Goal: Transaction & Acquisition: Book appointment/travel/reservation

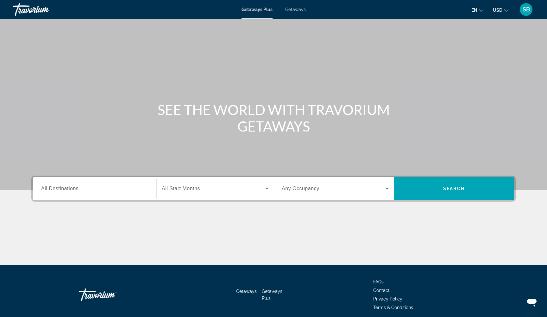
click at [296, 10] on span "Getaways" at bounding box center [295, 9] width 21 height 5
click at [79, 191] on input "Destination All Destinations" at bounding box center [94, 189] width 107 height 8
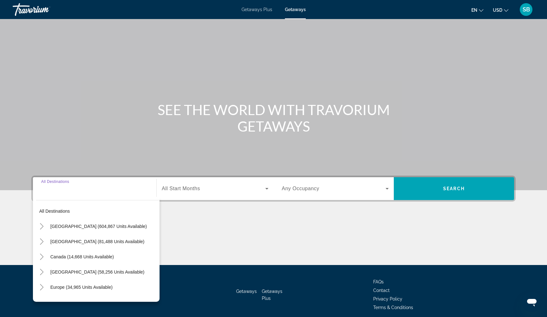
scroll to position [26, 0]
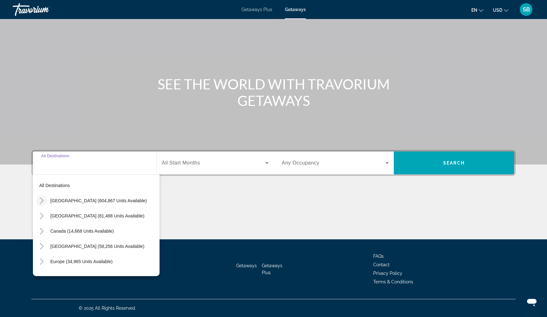
click at [41, 200] on icon "Toggle United States (604,867 units available)" at bounding box center [42, 200] width 6 height 6
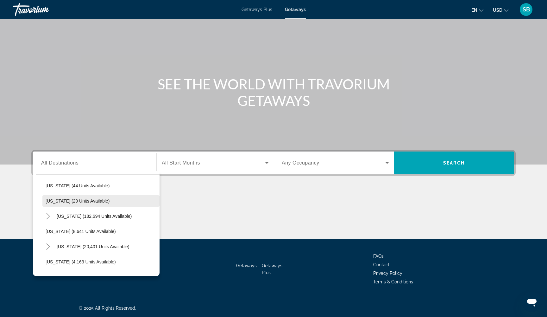
scroll to position [93, 0]
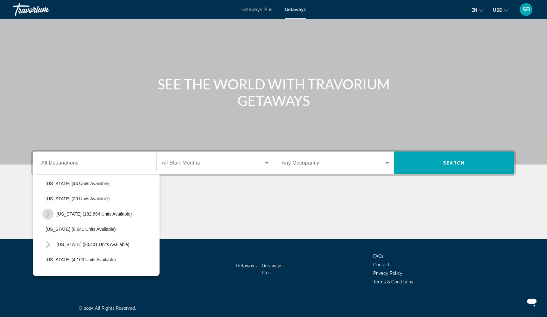
click at [49, 217] on mat-icon "Toggle Florida (182,694 units available)" at bounding box center [47, 213] width 11 height 11
click at [66, 230] on span "Orlando & Disney Area (77,586 units available)" at bounding box center [99, 228] width 94 height 5
type input "**********"
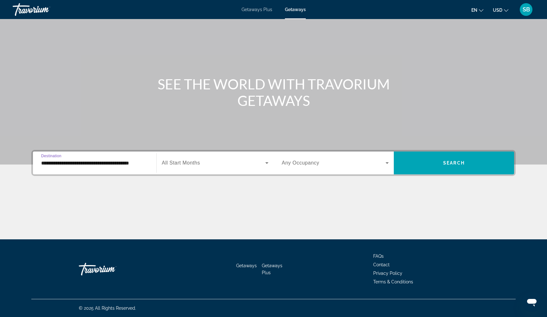
click at [193, 164] on span "All Start Months" at bounding box center [181, 162] width 38 height 5
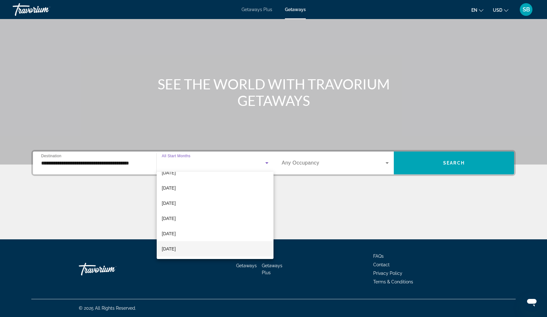
scroll to position [93, 0]
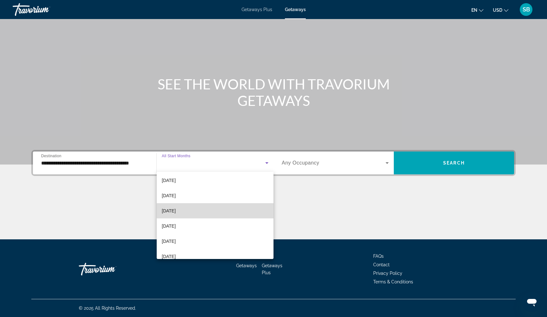
click at [186, 215] on mat-option "April 2026" at bounding box center [215, 210] width 117 height 15
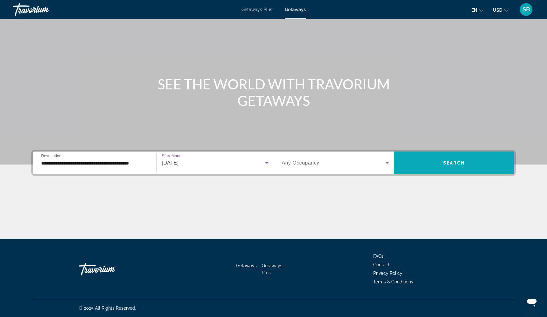
click at [441, 166] on span "Search widget" at bounding box center [454, 162] width 120 height 15
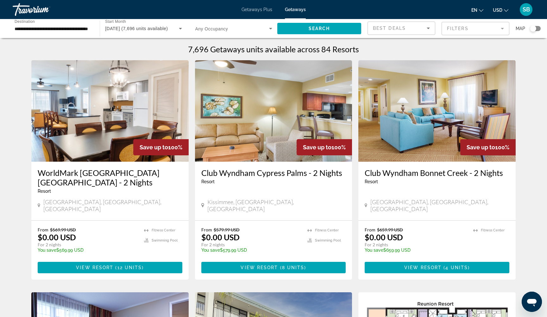
click at [458, 29] on mat-form-field "Filters" at bounding box center [476, 28] width 68 height 13
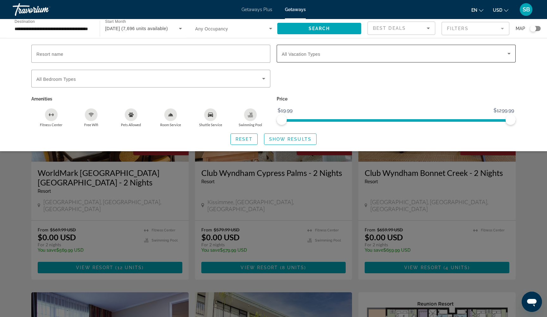
click at [396, 55] on span "Search widget" at bounding box center [395, 54] width 226 height 8
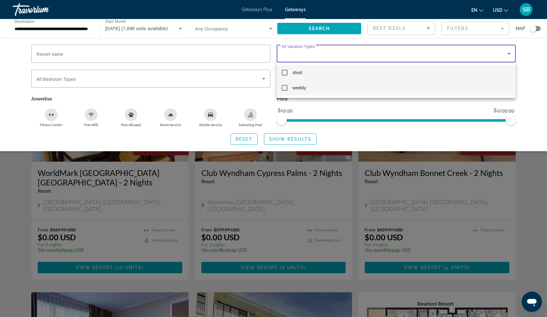
click at [318, 90] on mat-option "weekly" at bounding box center [396, 87] width 239 height 15
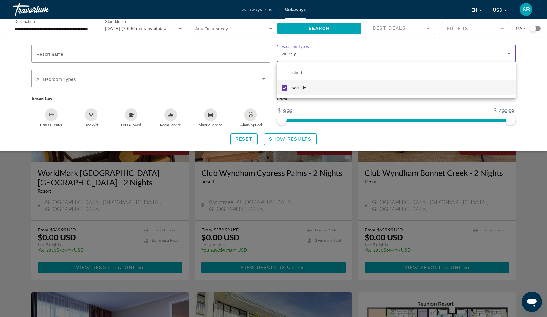
click at [286, 140] on div at bounding box center [273, 158] width 547 height 317
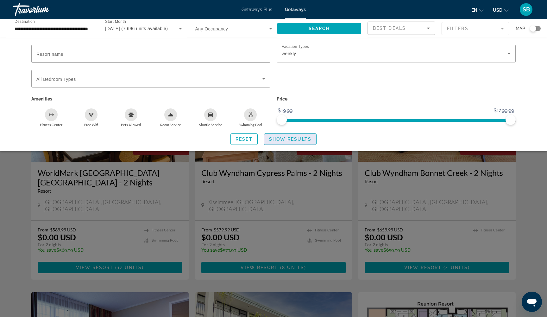
click at [282, 140] on span "Show Results" at bounding box center [290, 138] width 42 height 5
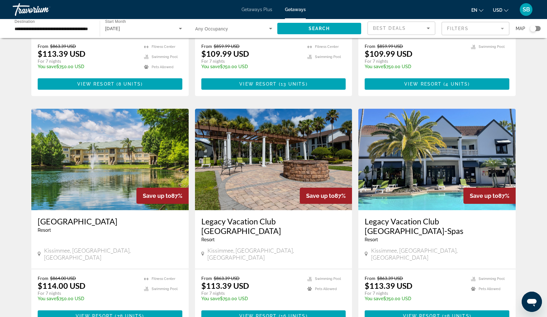
scroll to position [643, 0]
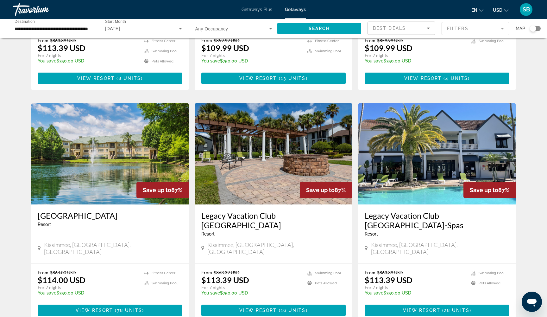
click at [160, 30] on div "April 2026" at bounding box center [141, 29] width 73 height 8
click at [16, 205] on div at bounding box center [273, 158] width 547 height 317
click at [104, 307] on span "View Resort" at bounding box center [94, 309] width 37 height 5
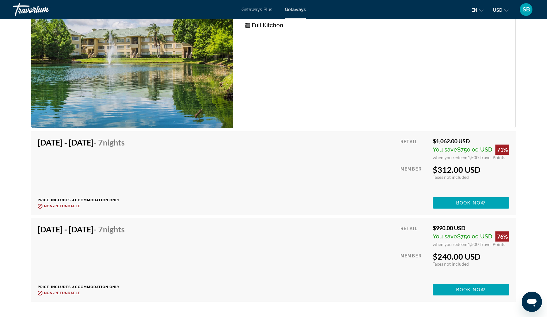
scroll to position [3436, 0]
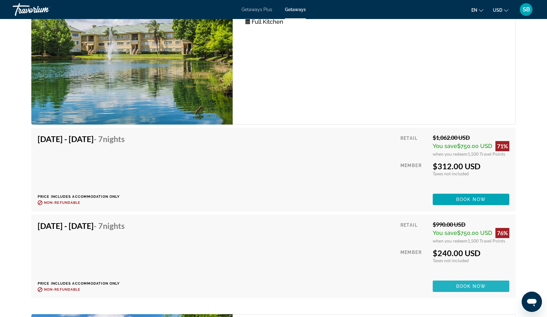
click at [453, 280] on span "Main content" at bounding box center [471, 285] width 77 height 15
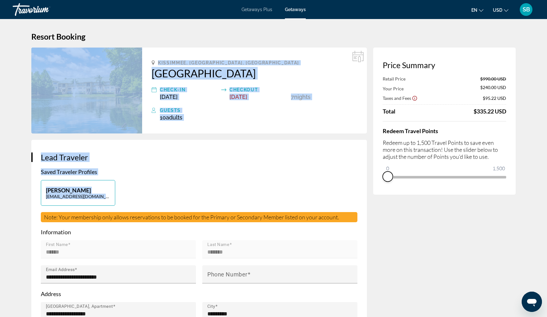
drag, startPoint x: 500, startPoint y: 189, endPoint x: 360, endPoint y: 202, distance: 141.1
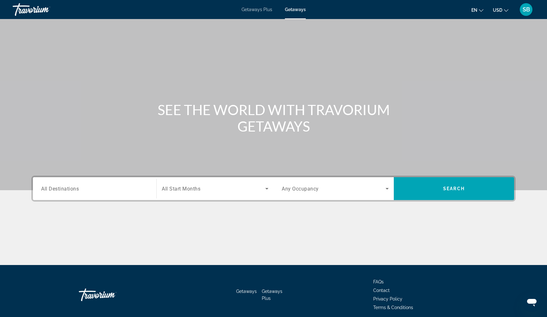
click at [124, 189] on input "Destination All Destinations" at bounding box center [94, 189] width 107 height 8
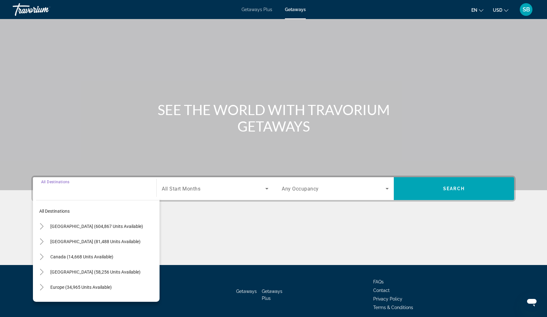
scroll to position [26, 0]
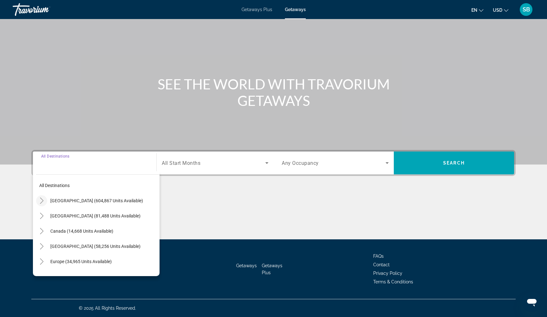
click at [42, 200] on icon "Toggle United States (604,867 units available)" at bounding box center [41, 200] width 3 height 6
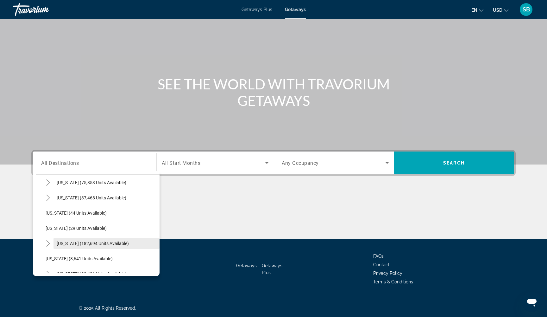
scroll to position [99, 0]
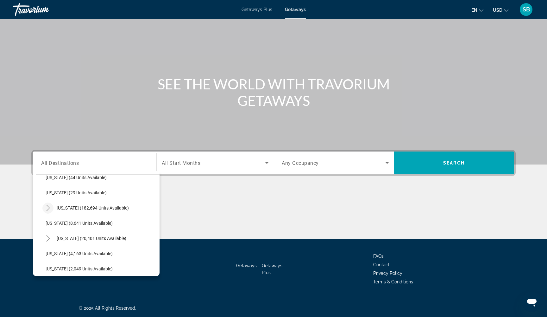
click at [46, 207] on icon "Toggle Florida (182,694 units available)" at bounding box center [48, 207] width 6 height 6
click at [72, 226] on span "Search widget" at bounding box center [104, 222] width 111 height 15
type input "**********"
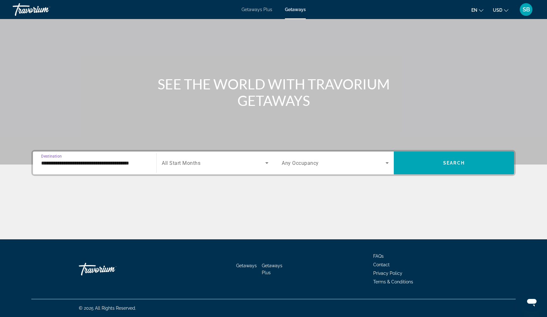
click at [200, 162] on span "All Start Months" at bounding box center [181, 163] width 39 height 6
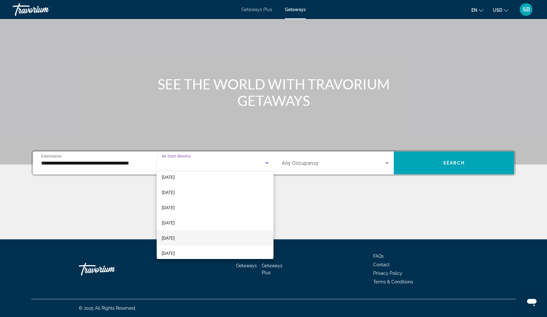
scroll to position [75, 0]
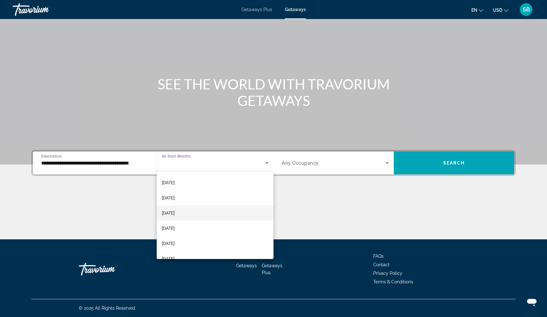
click at [175, 216] on span "March 2026" at bounding box center [168, 213] width 13 height 8
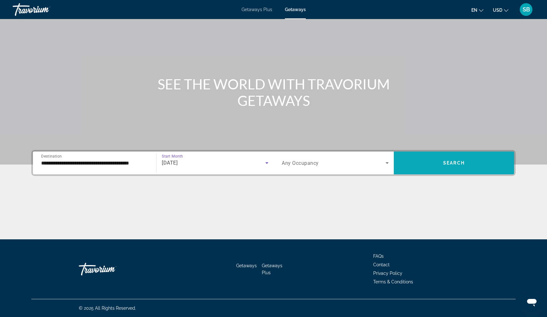
click at [452, 163] on span "Search" at bounding box center [454, 162] width 22 height 5
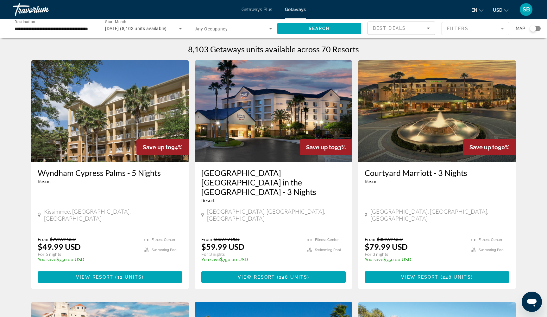
click at [471, 29] on mat-form-field "Filters" at bounding box center [476, 28] width 68 height 13
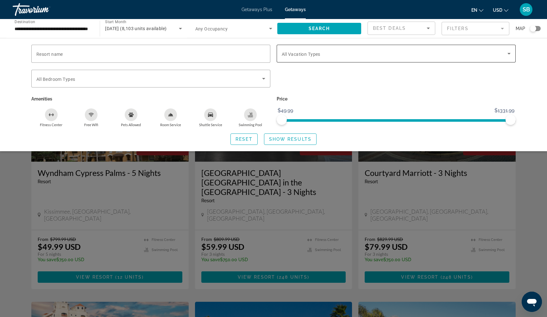
click at [439, 58] on div "Search widget" at bounding box center [396, 54] width 229 height 18
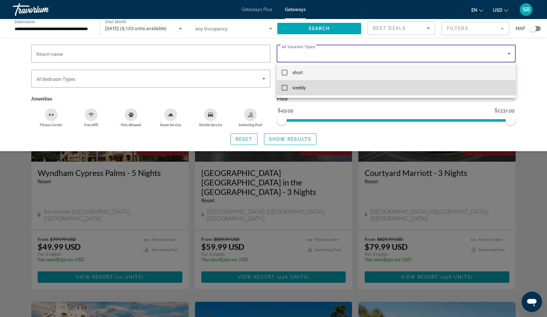
click at [416, 91] on mat-option "weekly" at bounding box center [396, 87] width 239 height 15
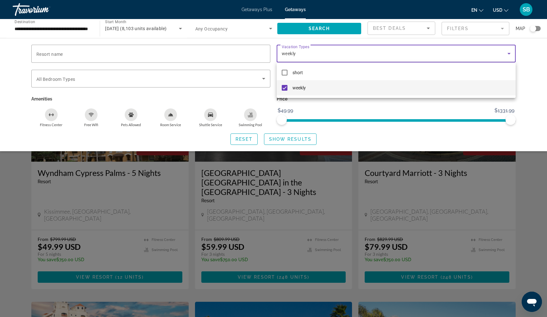
click at [297, 138] on div at bounding box center [273, 158] width 547 height 317
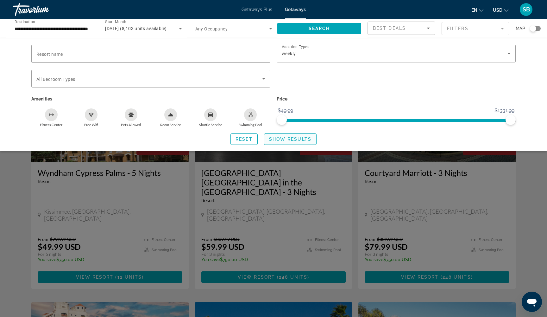
click at [292, 138] on span "Show Results" at bounding box center [290, 138] width 42 height 5
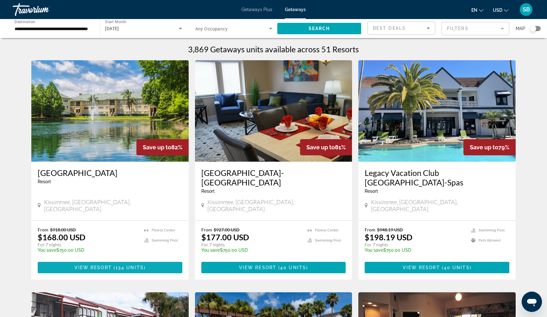
click at [106, 265] on span "View Resort" at bounding box center [92, 267] width 37 height 5
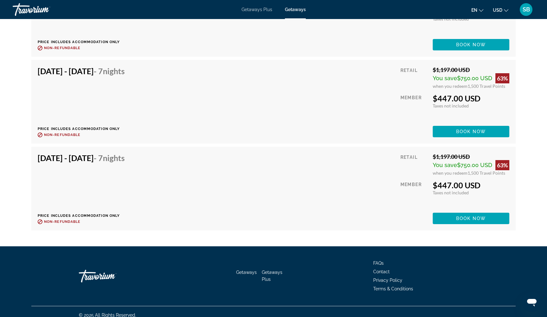
scroll to position [5407, 0]
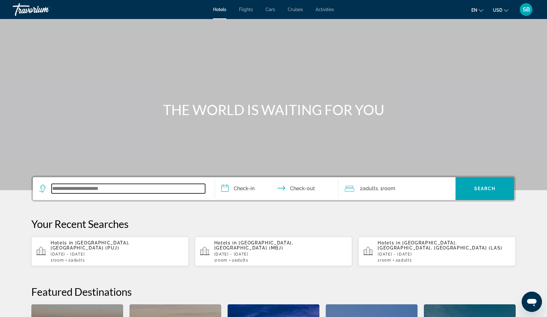
click at [136, 187] on input "Search widget" at bounding box center [129, 188] width 154 height 9
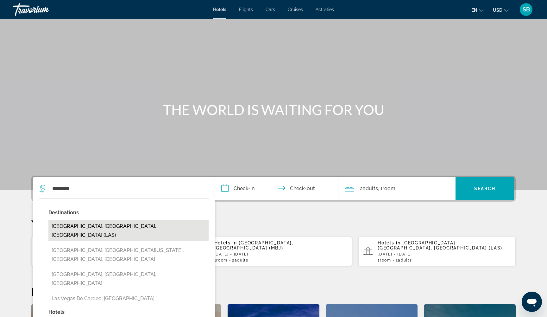
click at [92, 222] on button "Las Vegas, NV, United States (LAS)" at bounding box center [128, 230] width 160 height 21
type input "**********"
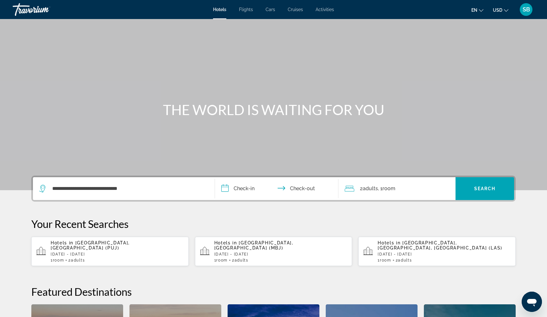
click at [226, 189] on input "**********" at bounding box center [278, 189] width 126 height 25
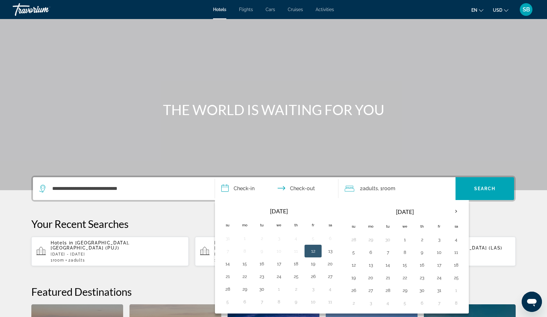
scroll to position [155, 0]
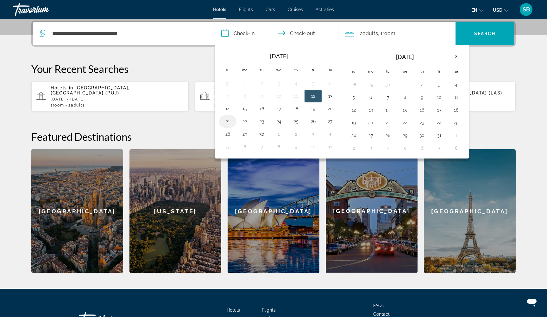
click at [229, 121] on button "21" at bounding box center [228, 121] width 10 height 9
click at [296, 123] on button "25" at bounding box center [296, 121] width 10 height 9
type input "**********"
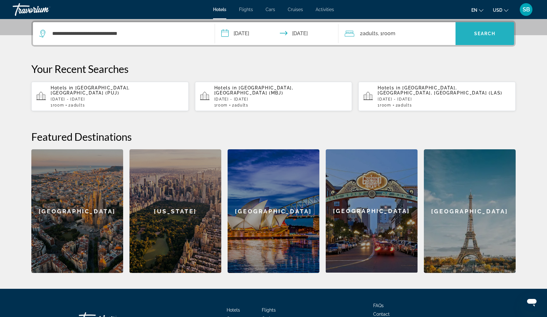
click at [493, 34] on span "Search" at bounding box center [485, 33] width 22 height 5
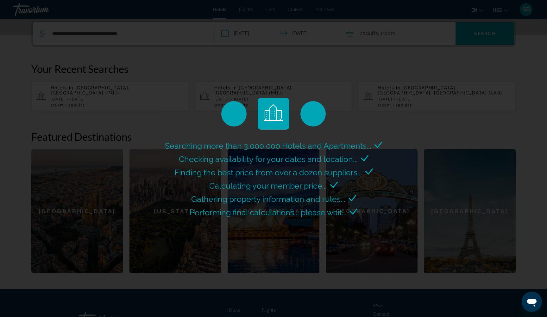
scroll to position [0, 0]
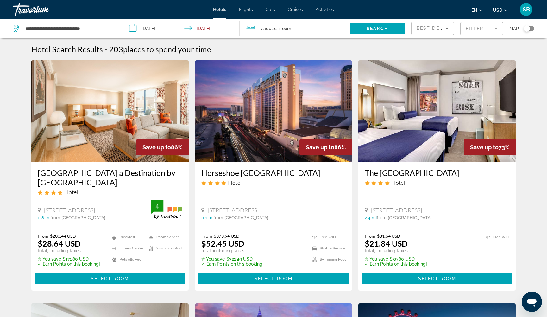
click at [486, 29] on mat-form-field "Filter" at bounding box center [481, 28] width 43 height 13
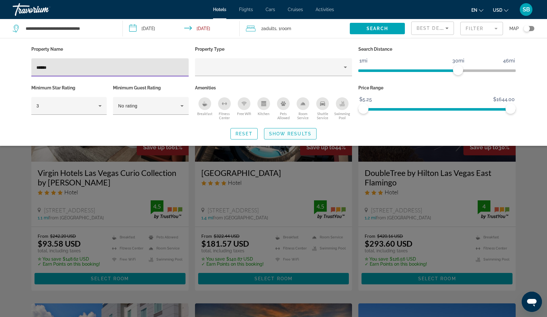
type input "******"
click at [286, 133] on span "Show Results" at bounding box center [290, 133] width 42 height 5
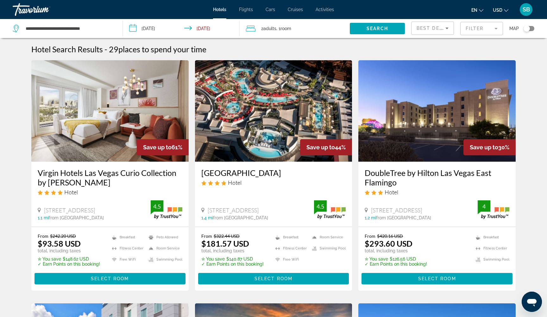
click at [477, 29] on mat-form-field "Filter" at bounding box center [481, 28] width 43 height 13
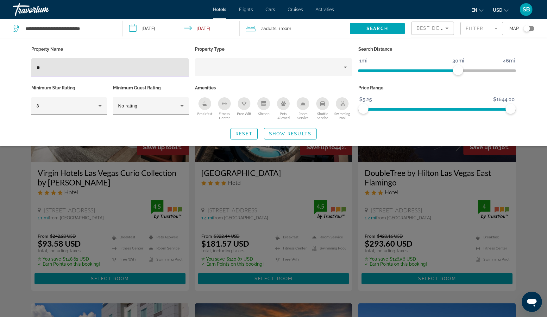
type input "*"
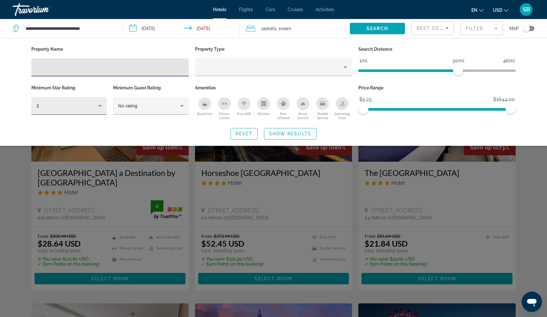
click at [101, 107] on icon "Hotel Filters" at bounding box center [100, 106] width 8 height 8
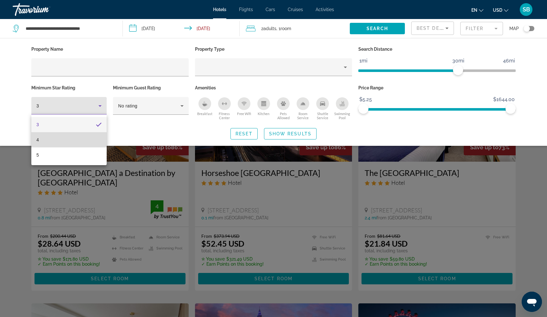
click at [95, 141] on mat-option "4" at bounding box center [68, 139] width 75 height 15
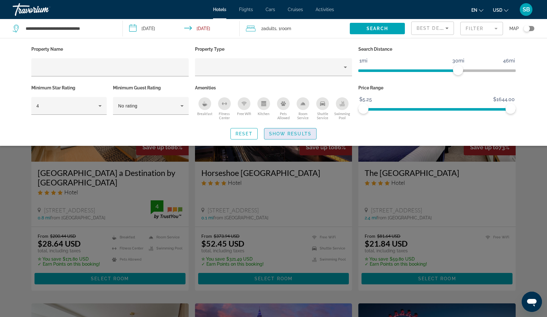
click at [299, 132] on span "Show Results" at bounding box center [290, 133] width 42 height 5
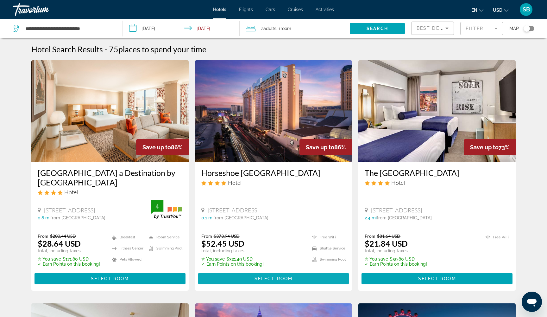
click at [232, 279] on span "Main content" at bounding box center [273, 278] width 151 height 15
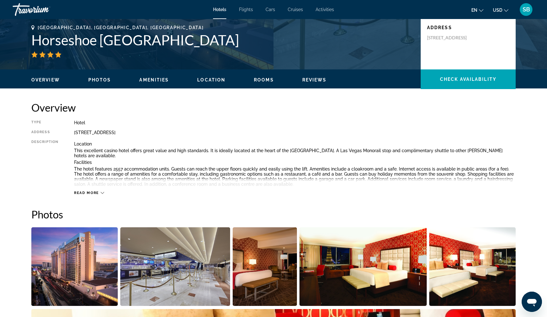
click at [100, 193] on div "Read more" at bounding box center [89, 193] width 30 height 4
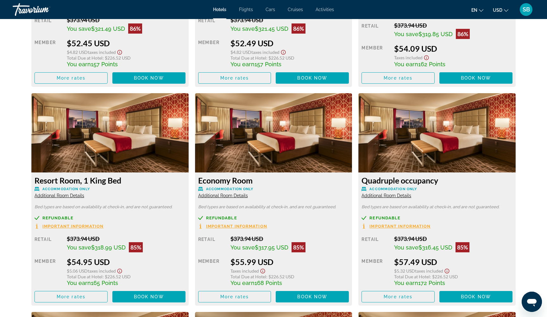
scroll to position [1209, 0]
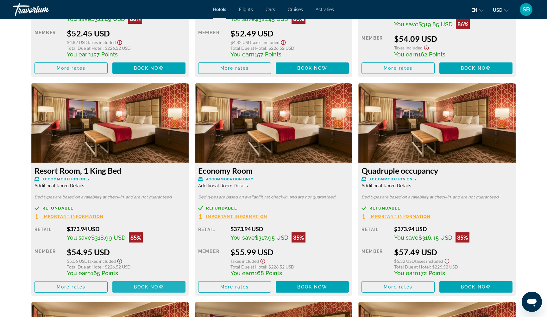
click at [147, 285] on span "Book now" at bounding box center [149, 286] width 30 height 5
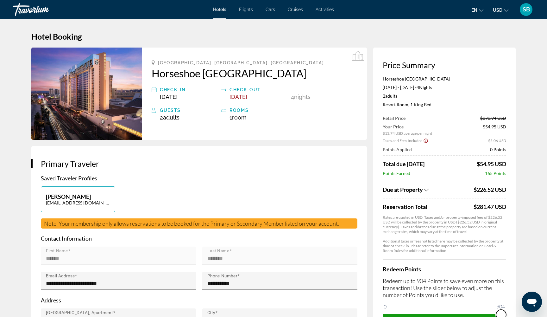
drag, startPoint x: 388, startPoint y: 308, endPoint x: 512, endPoint y: 302, distance: 124.2
click at [512, 302] on div "Price Summary Horseshoe Las Vegas Sep 21, 2025 - Sep 25, 2025 - 4 Night Nights …" at bounding box center [444, 189] width 142 height 285
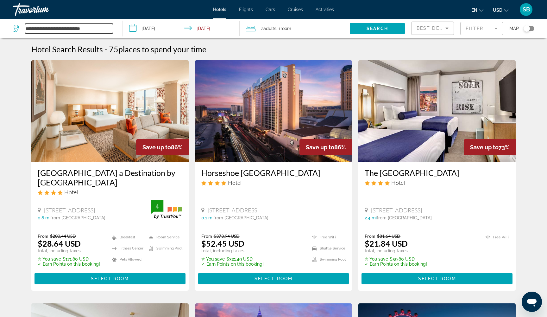
click at [95, 28] on input "**********" at bounding box center [69, 28] width 88 height 9
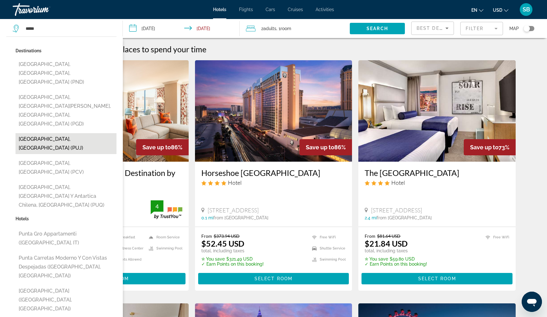
click at [57, 133] on button "[GEOGRAPHIC_DATA], [GEOGRAPHIC_DATA] (PUJ)" at bounding box center [66, 143] width 101 height 21
type input "**********"
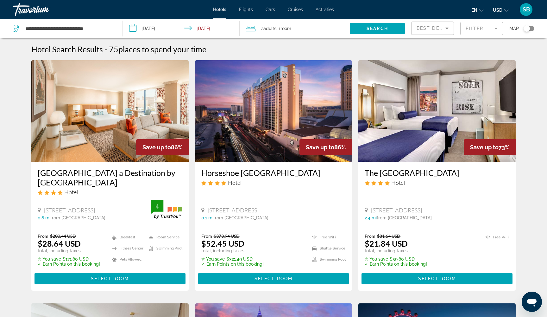
click at [151, 29] on input "**********" at bounding box center [182, 29] width 119 height 21
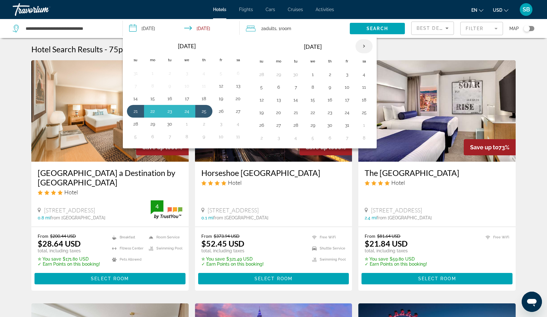
click at [364, 46] on th "Next month" at bounding box center [363, 46] width 17 height 14
click at [262, 113] on button "16" at bounding box center [261, 112] width 10 height 9
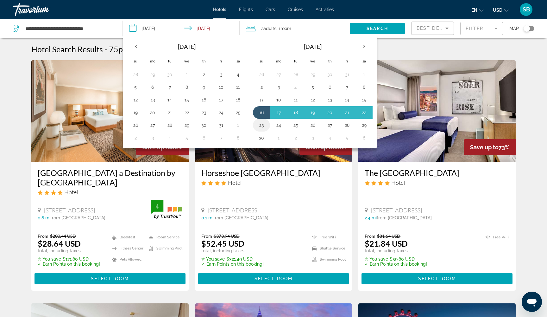
click at [262, 121] on button "23" at bounding box center [261, 125] width 10 height 9
type input "**********"
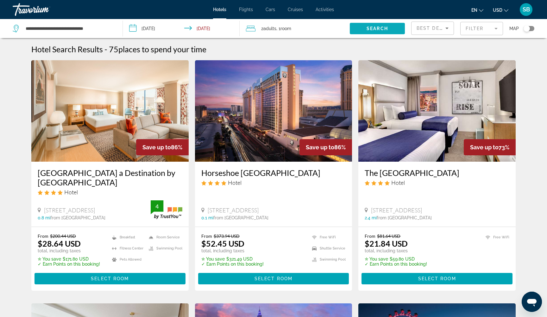
click at [372, 28] on span "Search" at bounding box center [378, 28] width 22 height 5
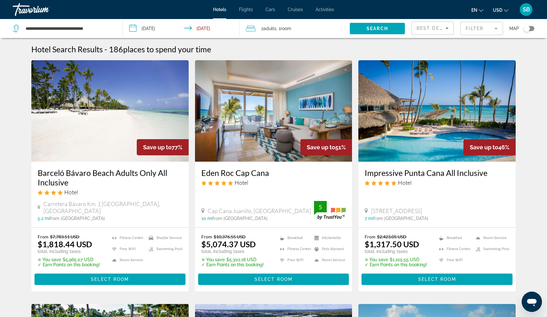
click at [475, 30] on mat-form-field "Filter" at bounding box center [481, 28] width 43 height 13
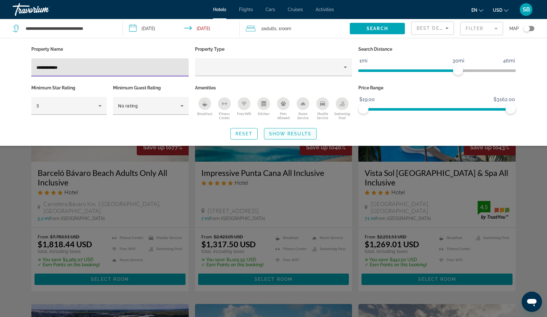
type input "**********"
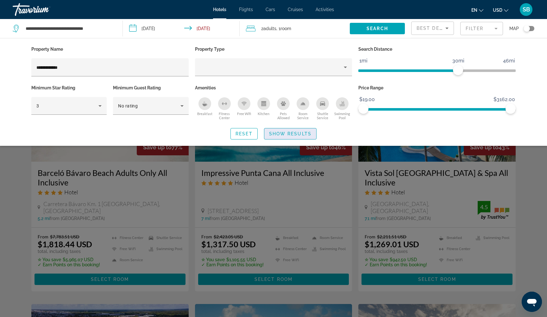
click at [280, 134] on span "Show Results" at bounding box center [290, 133] width 42 height 5
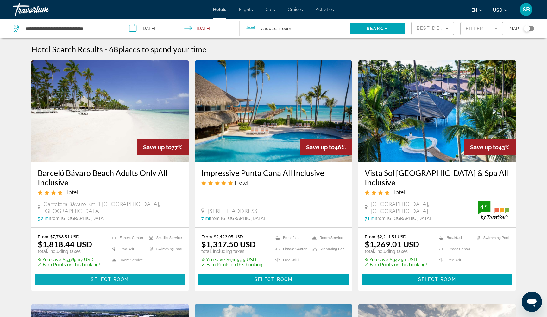
click at [129, 277] on span "Select Room" at bounding box center [110, 278] width 38 height 5
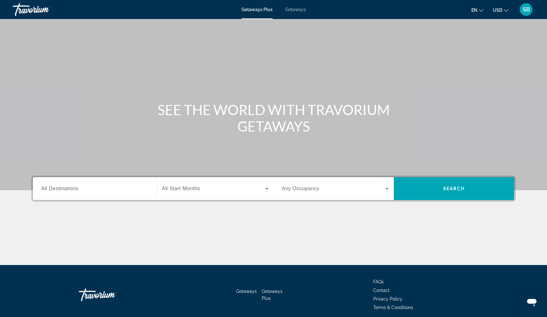
click at [297, 10] on span "Getaways" at bounding box center [295, 9] width 21 height 5
click at [75, 191] on span "All Destinations" at bounding box center [59, 188] width 37 height 5
click at [75, 191] on input "Destination All Destinations" at bounding box center [94, 189] width 107 height 8
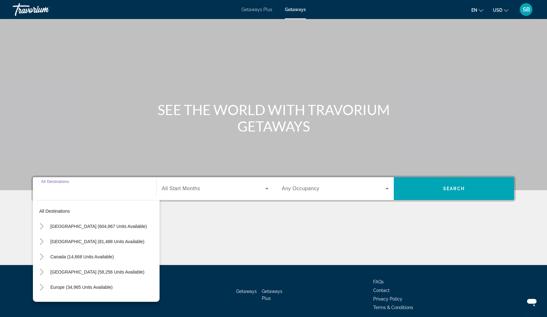
scroll to position [26, 0]
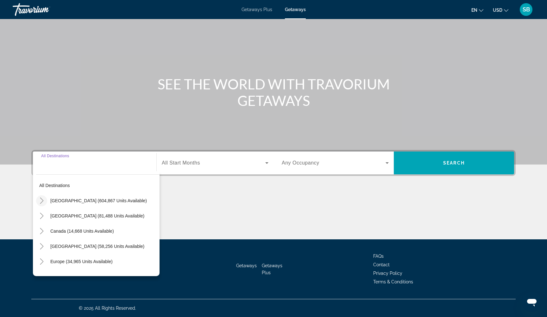
click at [42, 200] on icon "Toggle United States (604,867 units available)" at bounding box center [41, 200] width 3 height 6
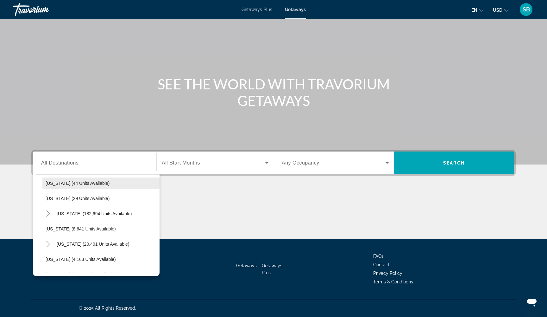
scroll to position [99, 0]
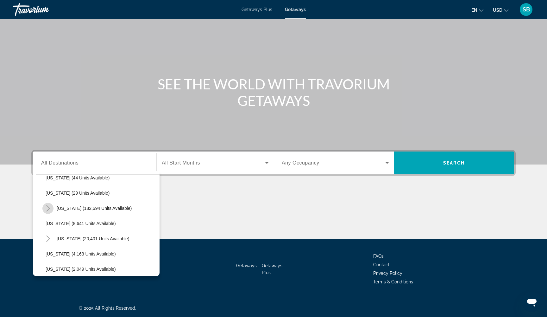
click at [50, 209] on icon "Toggle Florida (182,694 units available)" at bounding box center [48, 208] width 6 height 6
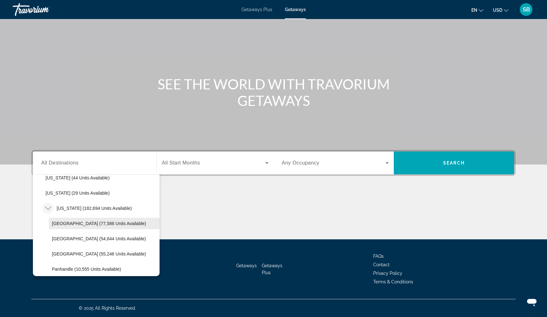
click at [84, 221] on span "Orlando & Disney Area (77,586 units available)" at bounding box center [99, 223] width 94 height 5
type input "**********"
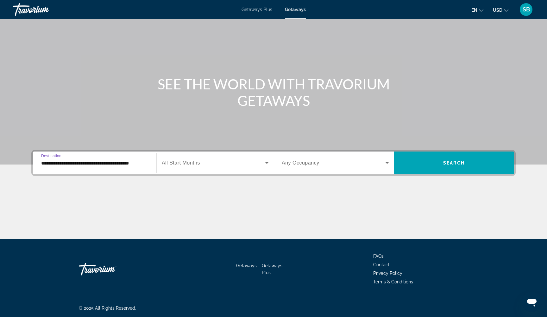
click at [244, 162] on span "Search widget" at bounding box center [214, 163] width 104 height 8
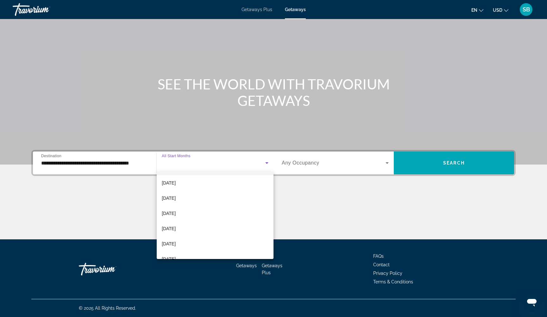
scroll to position [93, 0]
click at [192, 212] on mat-option "April 2026" at bounding box center [215, 210] width 117 height 15
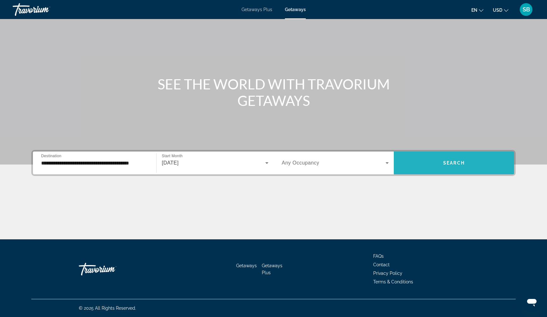
click at [438, 163] on span "Search widget" at bounding box center [454, 162] width 120 height 15
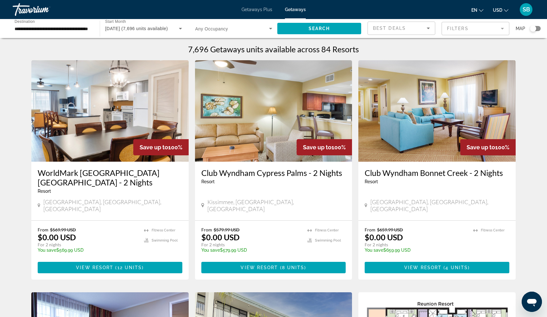
click at [460, 28] on mat-form-field "Filters" at bounding box center [476, 28] width 68 height 13
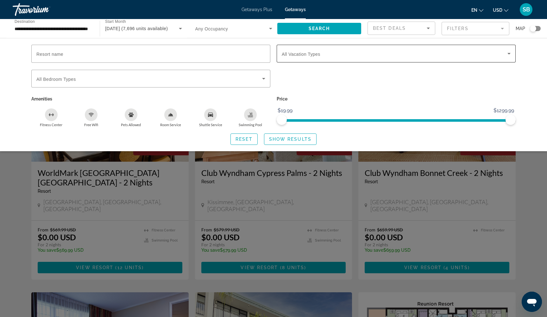
click at [385, 56] on span "Search widget" at bounding box center [395, 54] width 226 height 8
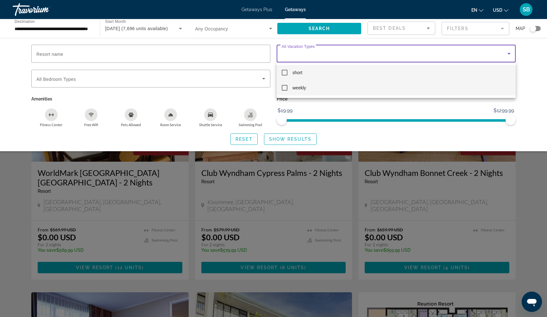
click at [284, 89] on mat-pseudo-checkbox at bounding box center [285, 88] width 6 height 6
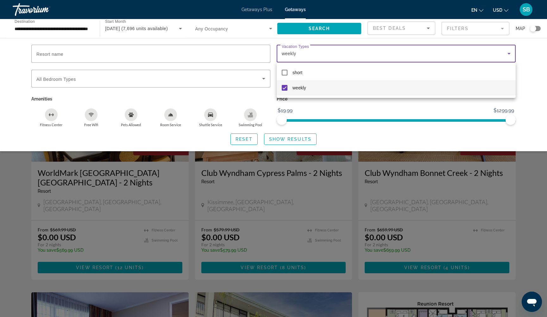
click at [276, 140] on div at bounding box center [273, 158] width 547 height 317
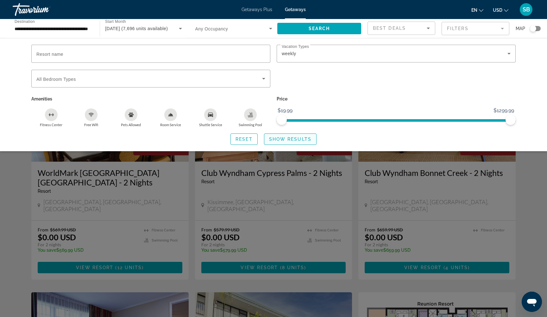
click at [275, 140] on span "Show Results" at bounding box center [290, 138] width 42 height 5
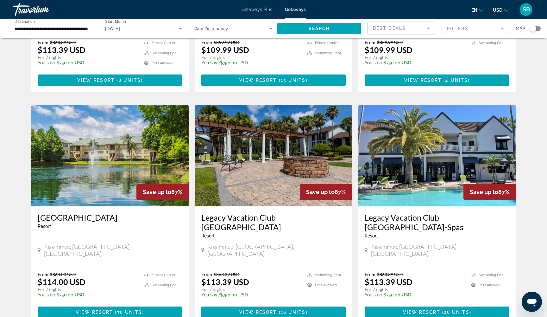
scroll to position [642, 0]
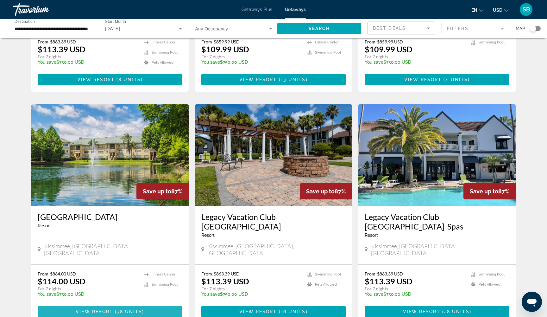
click at [94, 309] on span "View Resort" at bounding box center [94, 311] width 37 height 5
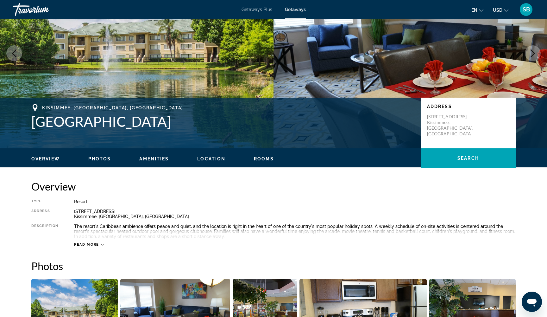
scroll to position [61, 0]
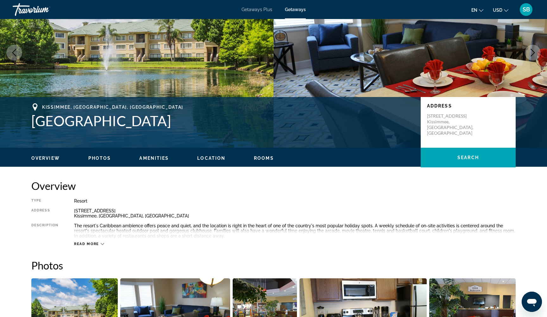
click at [103, 242] on icon "Main content" at bounding box center [102, 243] width 3 height 3
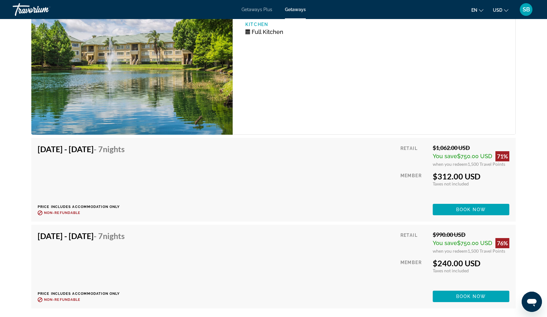
scroll to position [3424, 0]
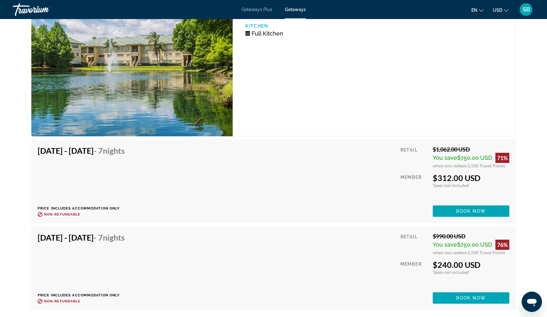
drag, startPoint x: 467, startPoint y: 246, endPoint x: 505, endPoint y: 246, distance: 38.0
click at [505, 249] on div "when you redeem 1,500 Travel Points" at bounding box center [471, 251] width 77 height 5
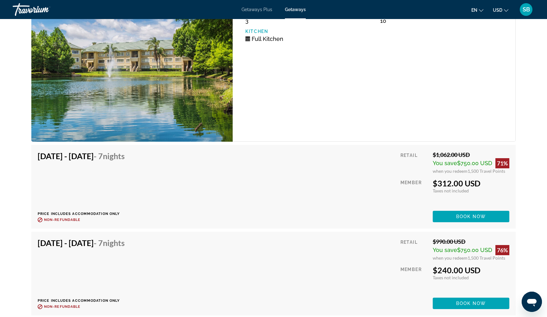
scroll to position [3419, 0]
click at [461, 300] on span "Book now" at bounding box center [471, 302] width 30 height 5
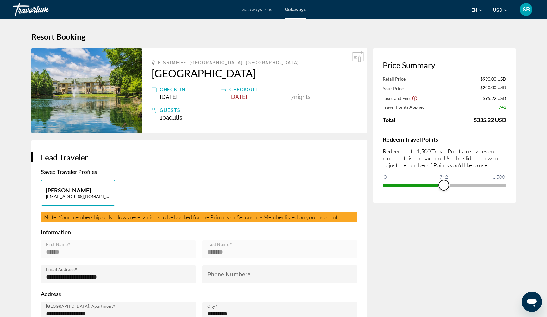
drag, startPoint x: 501, startPoint y: 186, endPoint x: 444, endPoint y: 195, distance: 58.1
click at [444, 195] on div "Price Summary Retail Price $990.00 USD Your Price $240.00 USD Taxes and Fees $9…" at bounding box center [444, 124] width 142 height 155
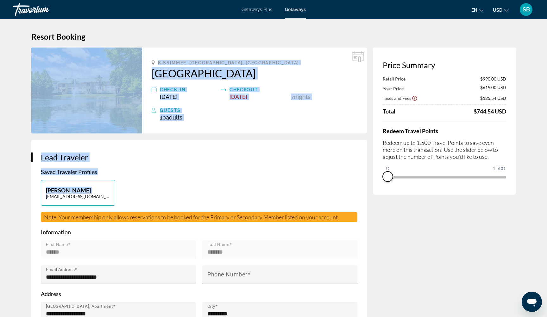
drag, startPoint x: 446, startPoint y: 184, endPoint x: 363, endPoint y: 187, distance: 82.7
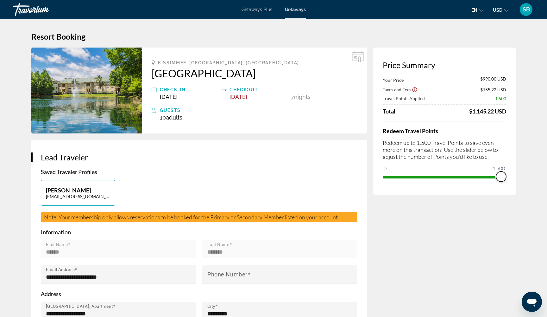
drag, startPoint x: 438, startPoint y: 43, endPoint x: 523, endPoint y: 169, distance: 152.1
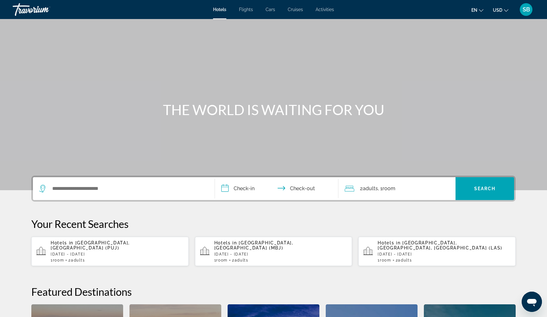
click at [79, 252] on p "[DATE] - [DATE]" at bounding box center [117, 254] width 133 height 4
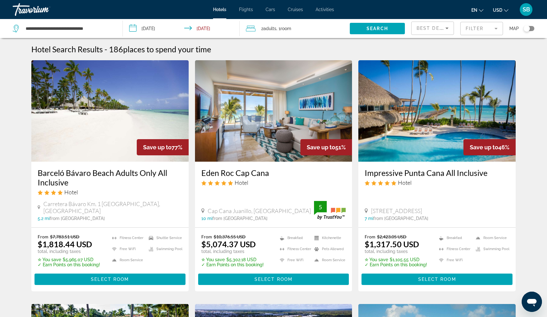
click at [482, 30] on mat-form-field "Filter" at bounding box center [481, 28] width 43 height 13
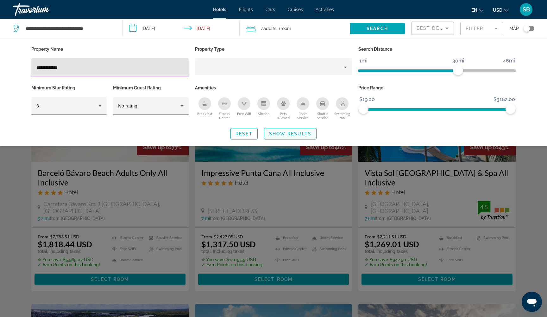
type input "**********"
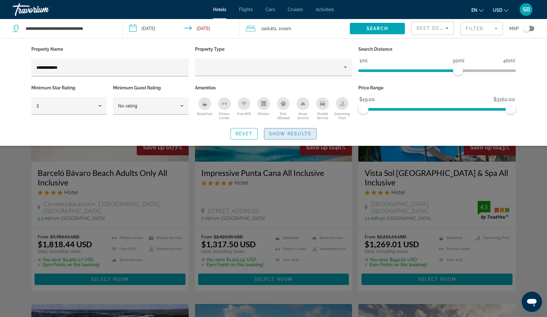
click at [301, 133] on span "Show Results" at bounding box center [290, 133] width 42 height 5
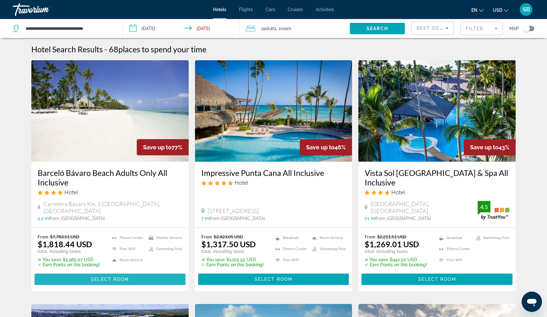
click at [82, 277] on span "Main content" at bounding box center [110, 278] width 151 height 15
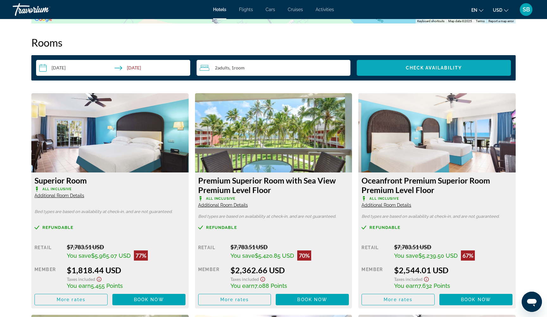
scroll to position [799, 0]
